Goal: Information Seeking & Learning: Learn about a topic

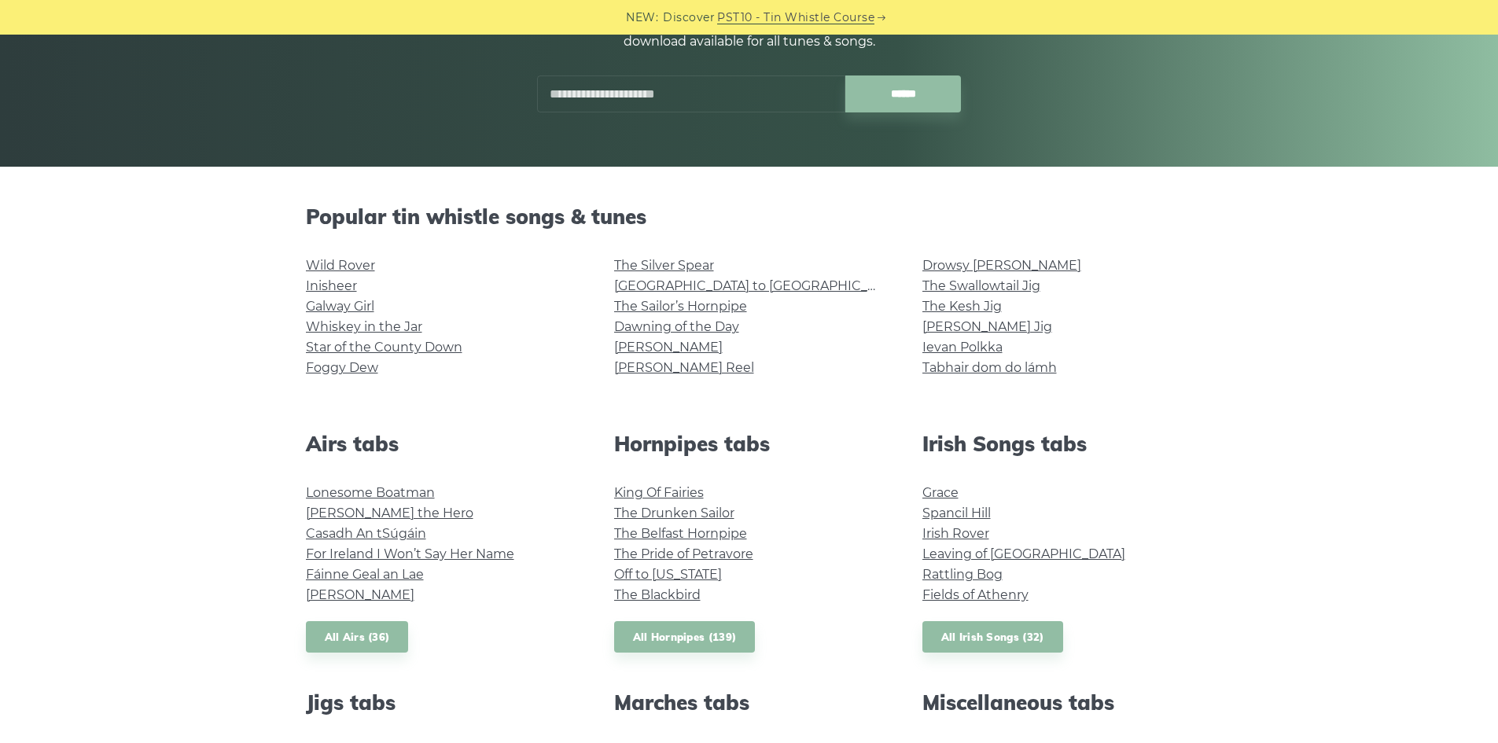
scroll to position [267, 0]
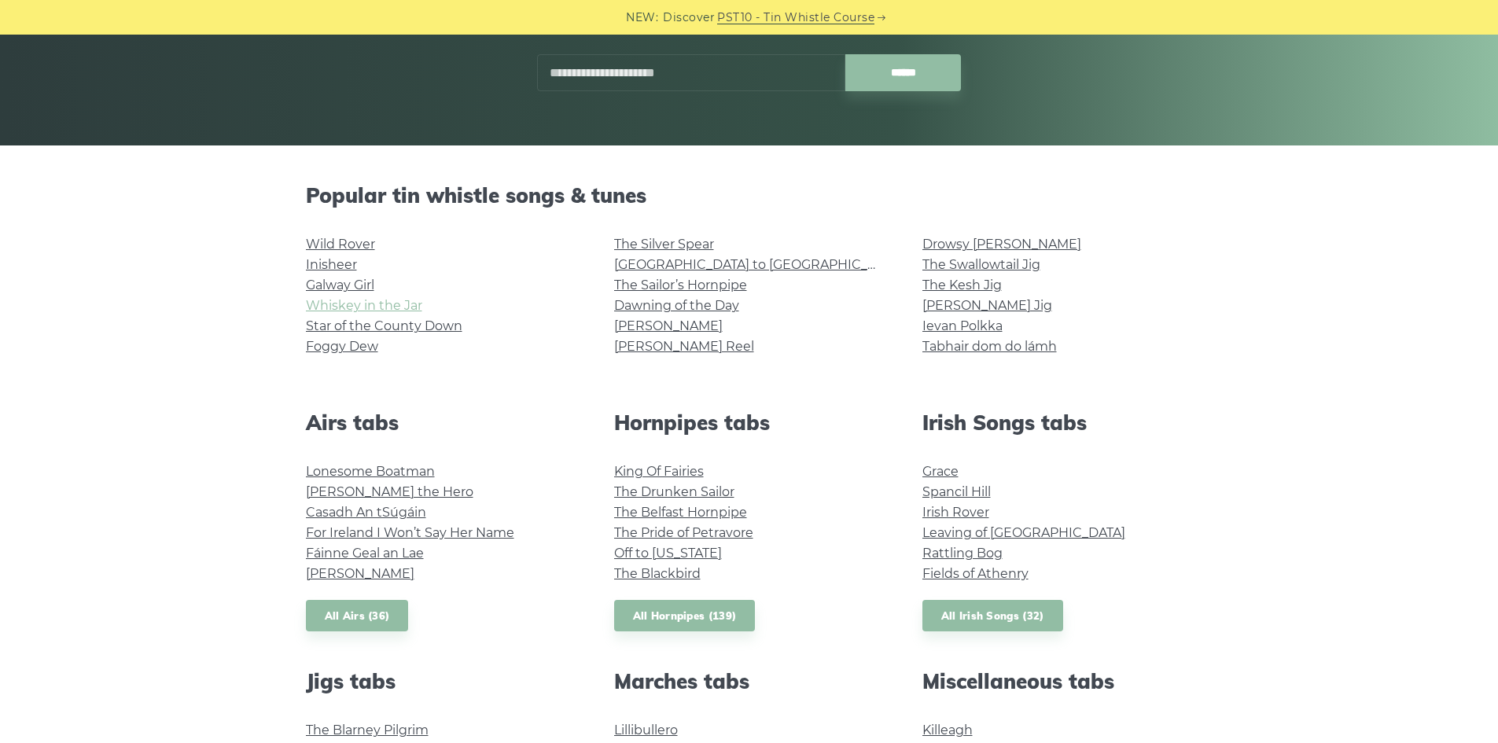
click at [396, 305] on link "Whiskey in the Jar" at bounding box center [364, 305] width 116 height 15
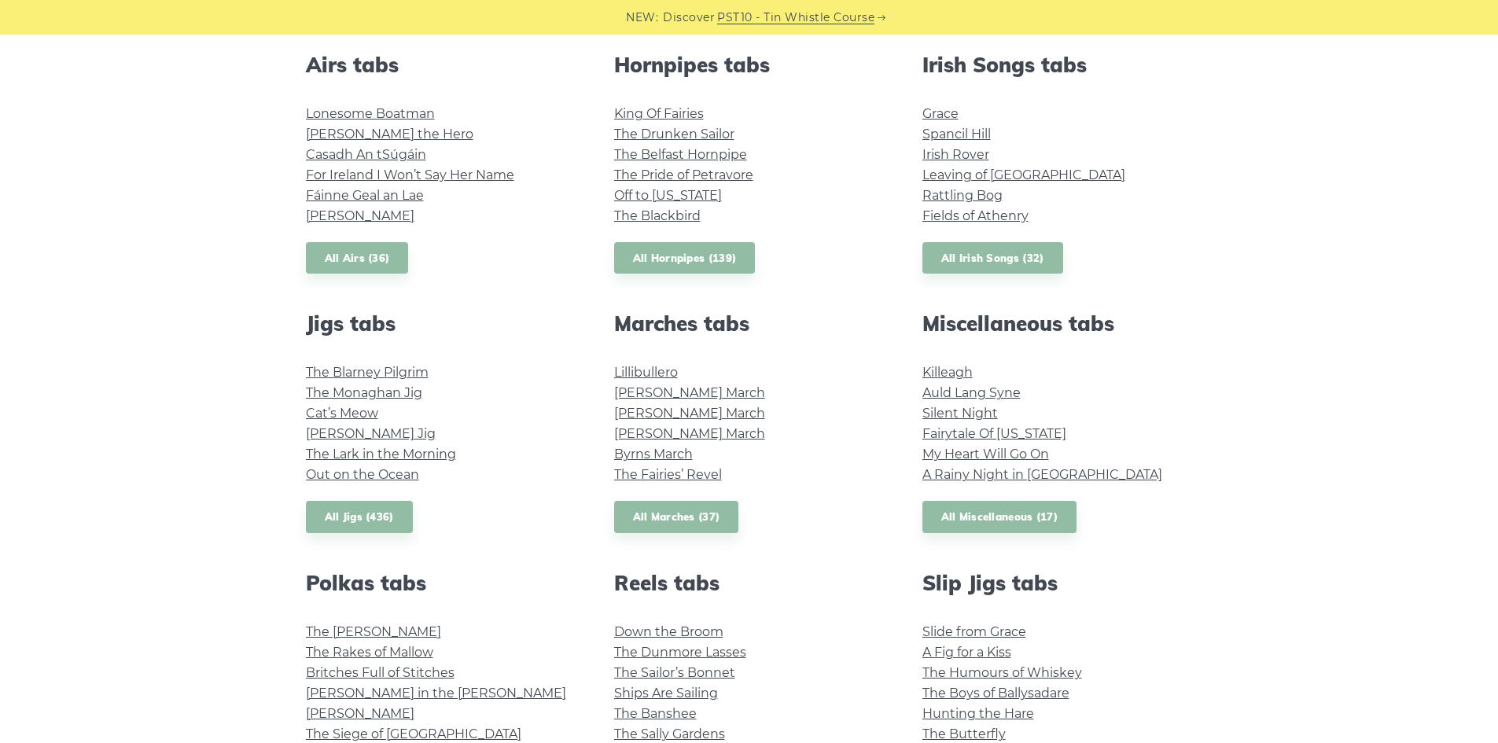
scroll to position [626, 0]
click at [341, 436] on link "[PERSON_NAME] Jig" at bounding box center [371, 432] width 130 height 15
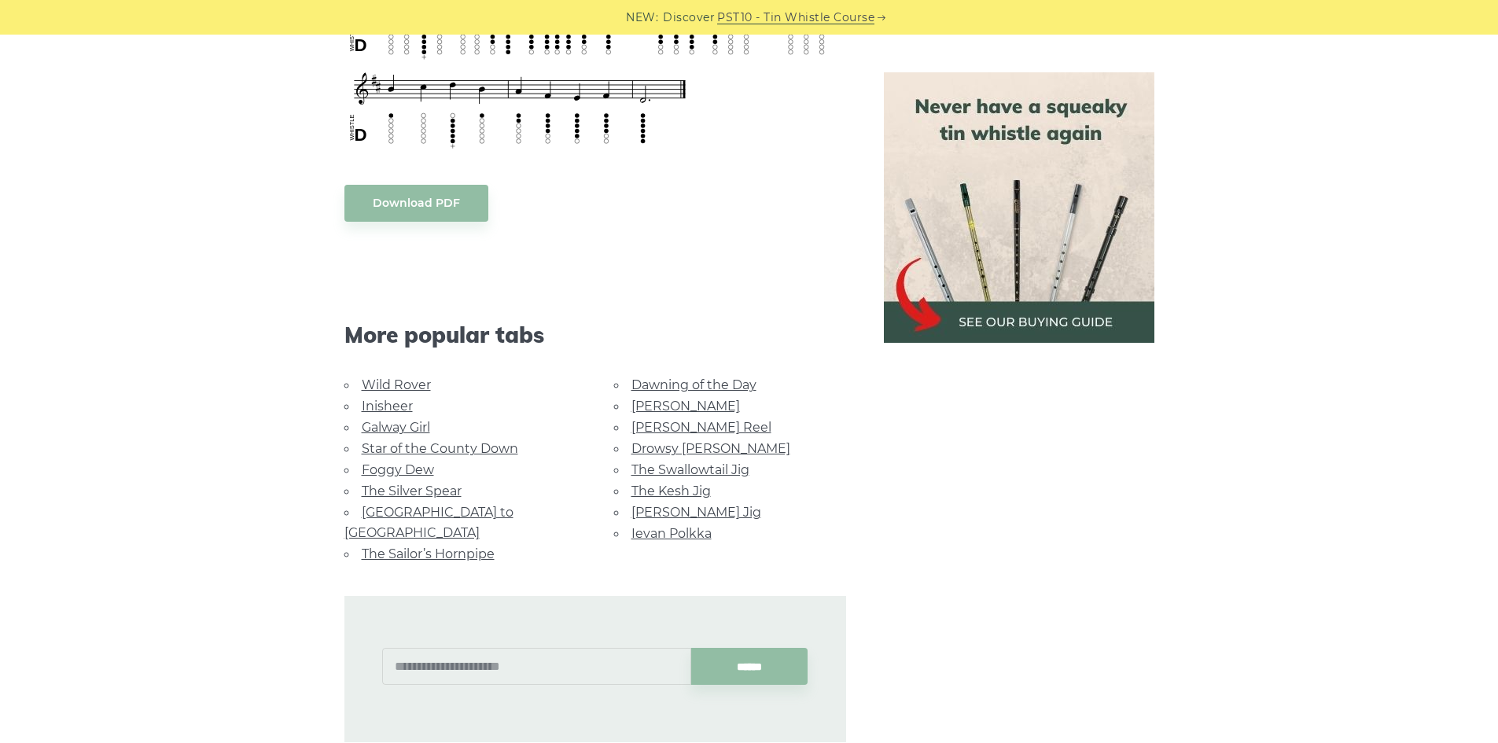
scroll to position [759, 0]
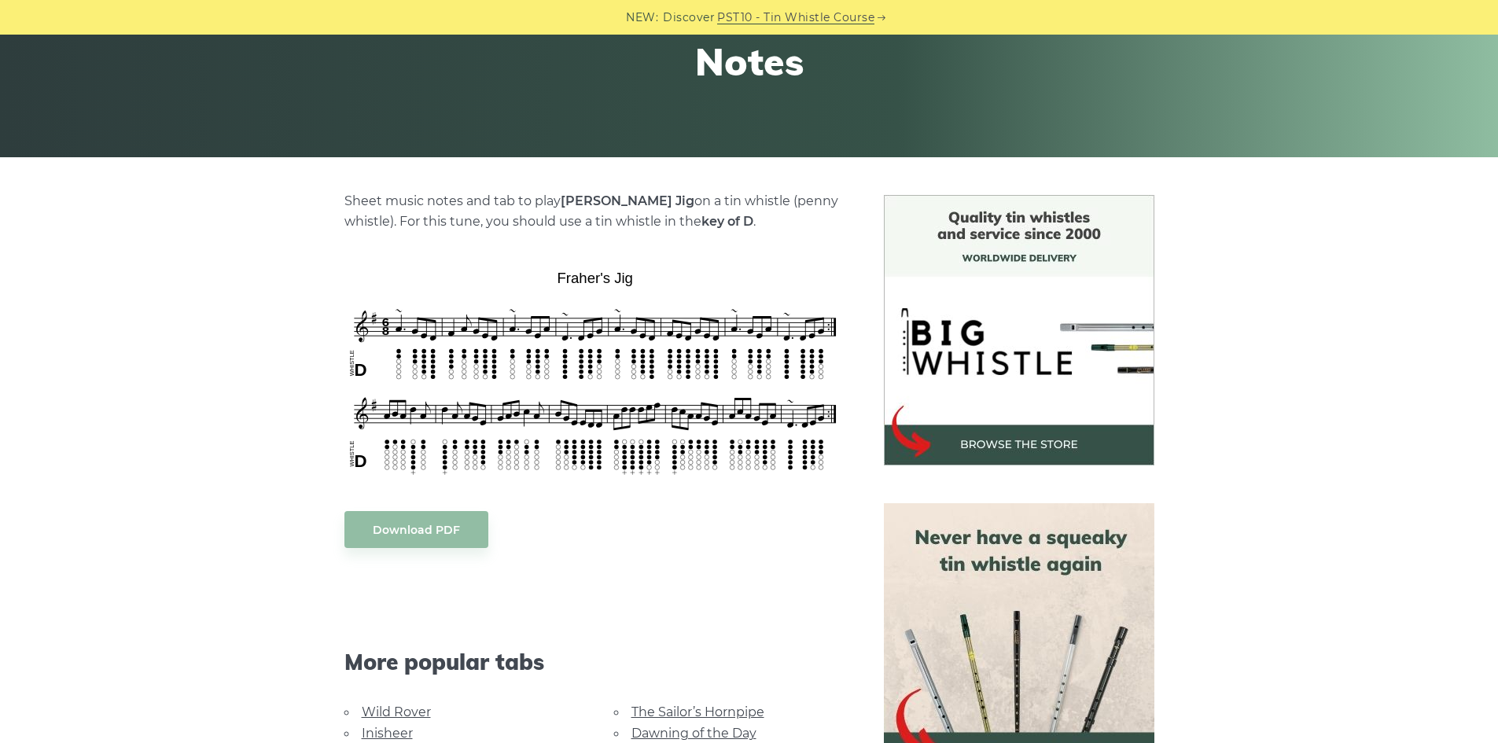
scroll to position [252, 0]
